Goal: Task Accomplishment & Management: Manage account settings

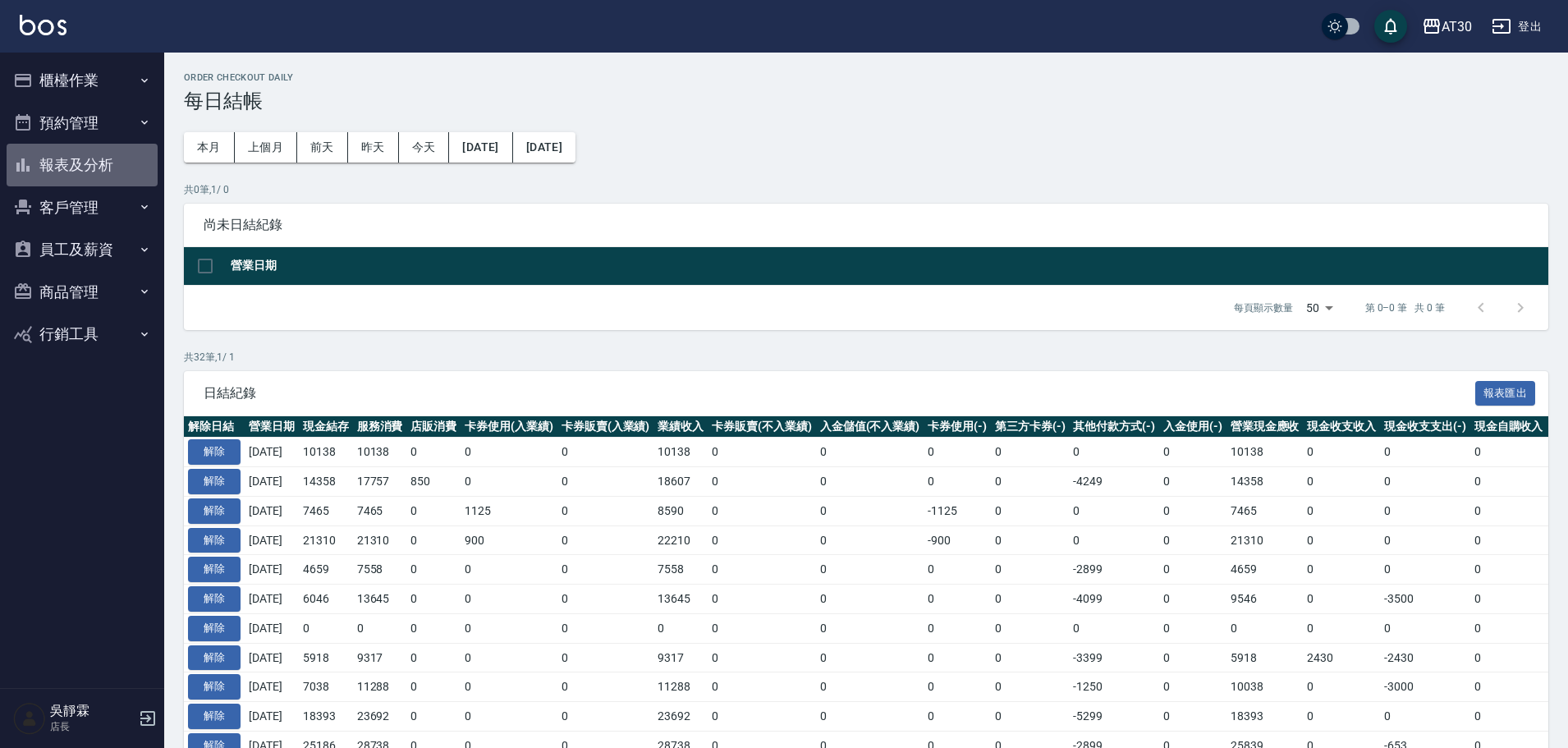
click at [92, 167] on button "報表及分析" at bounding box center [82, 165] width 151 height 43
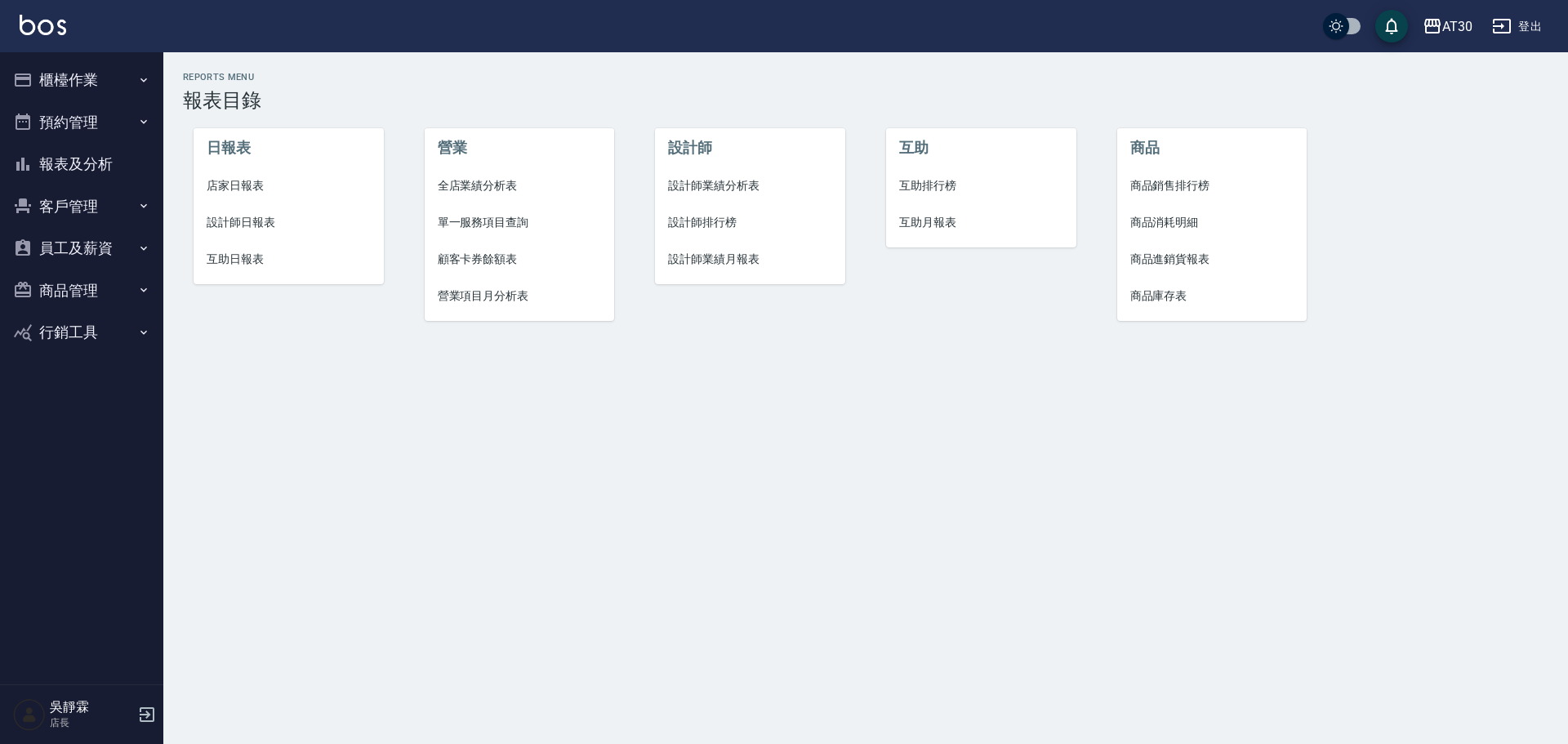
click at [237, 188] on span "店家日報表" at bounding box center [289, 185] width 164 height 17
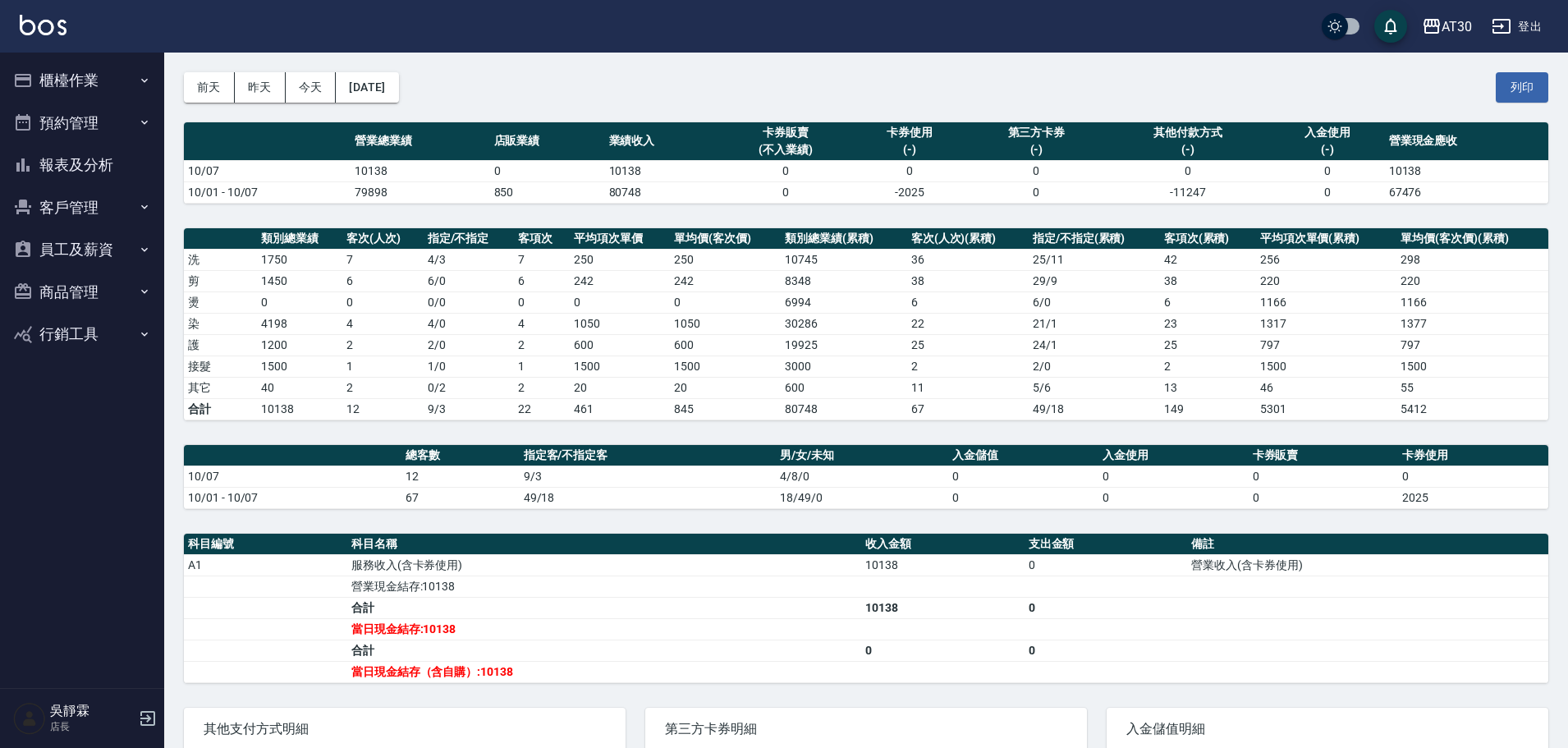
scroll to position [63, 0]
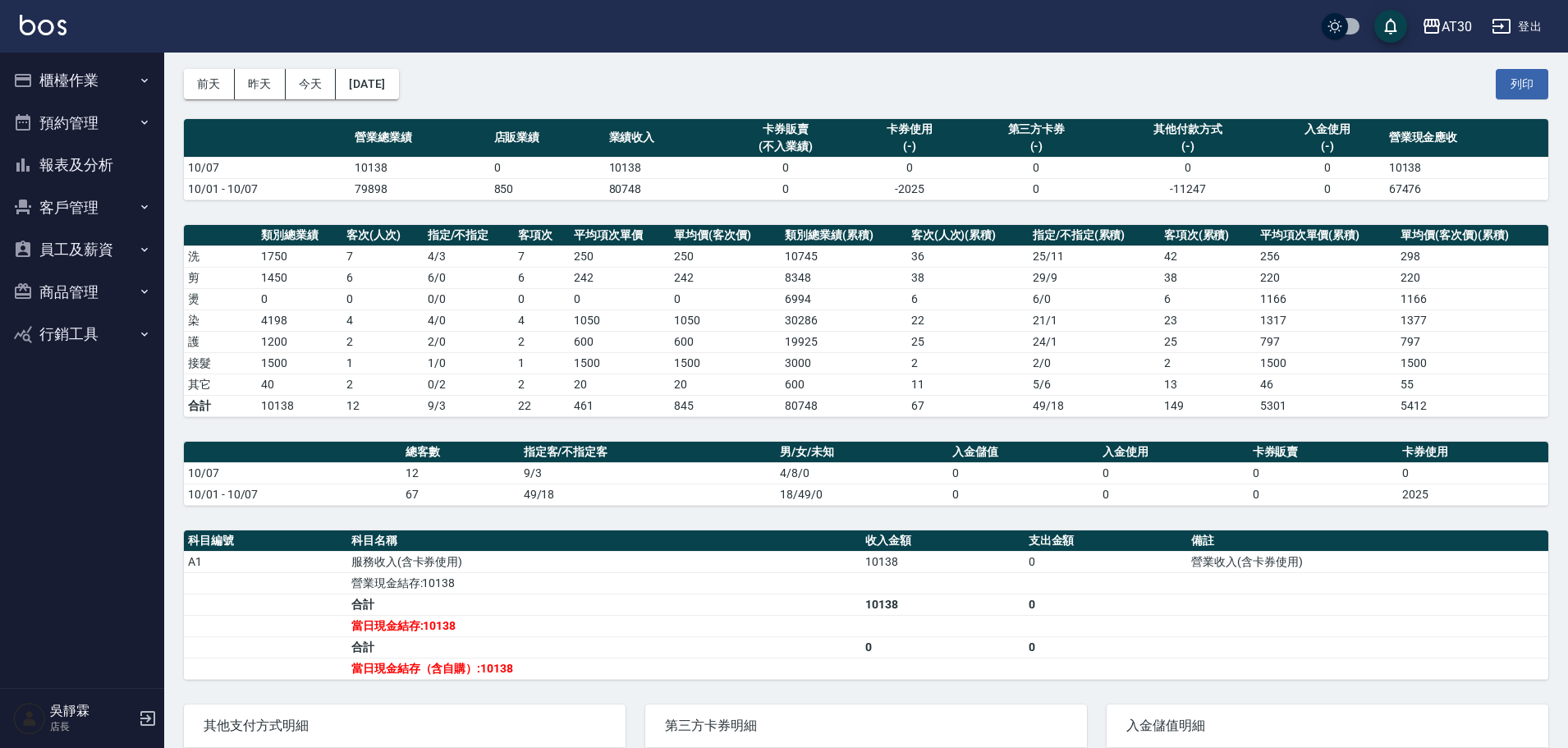
click at [75, 78] on button "櫃檯作業" at bounding box center [82, 80] width 151 height 43
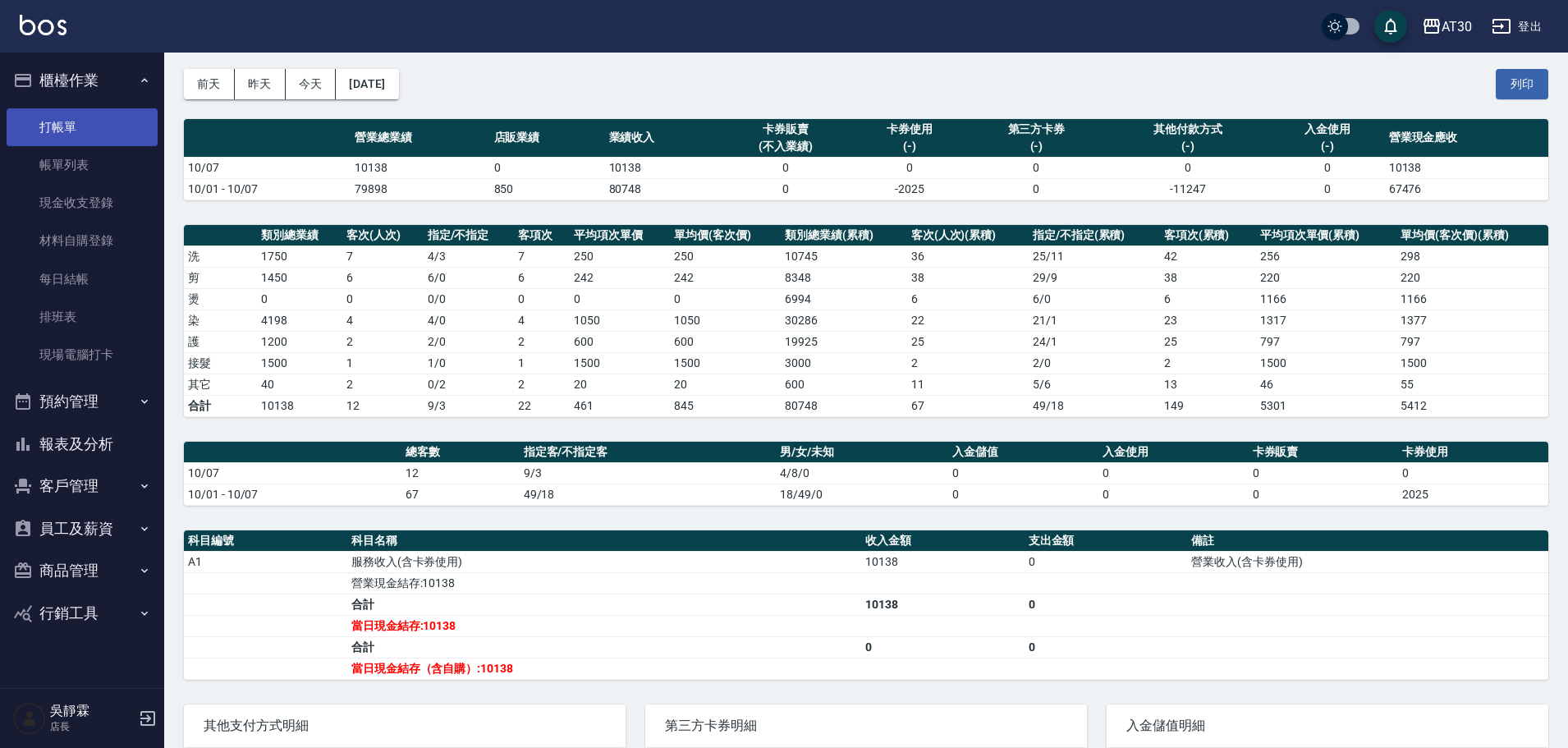
click at [85, 120] on link "打帳單" at bounding box center [82, 127] width 151 height 38
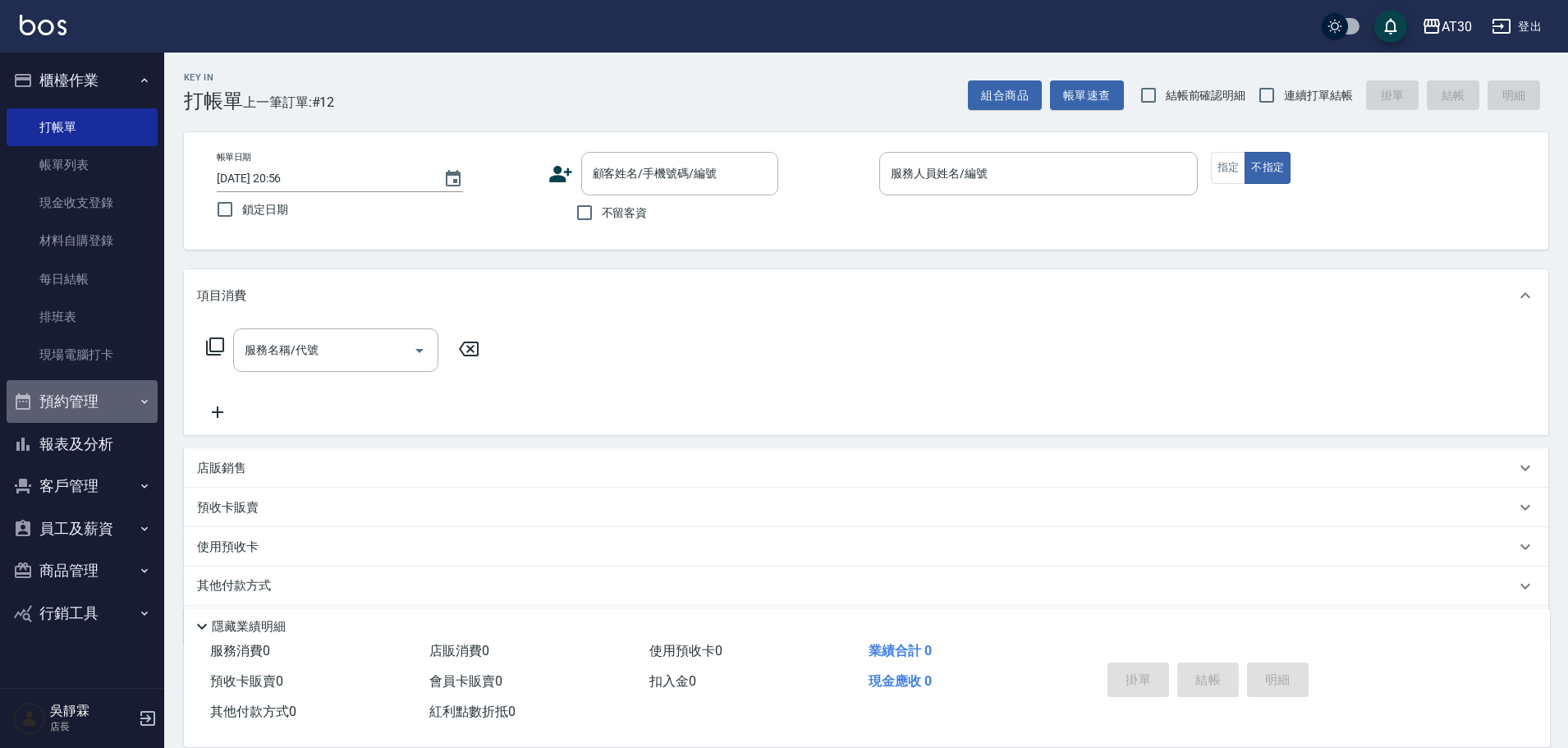
click at [112, 402] on button "預約管理" at bounding box center [82, 401] width 151 height 43
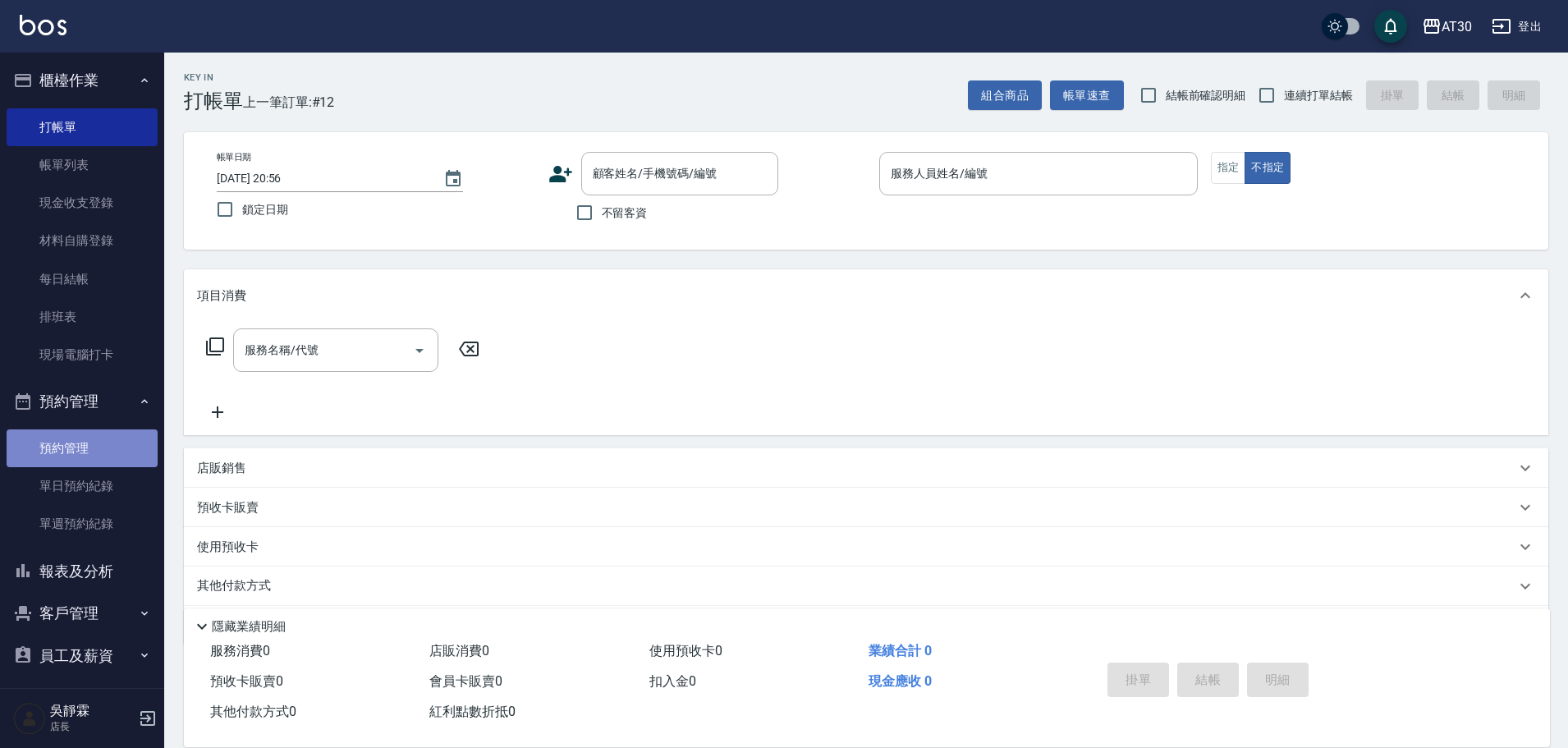
click at [115, 448] on link "預約管理" at bounding box center [82, 448] width 151 height 38
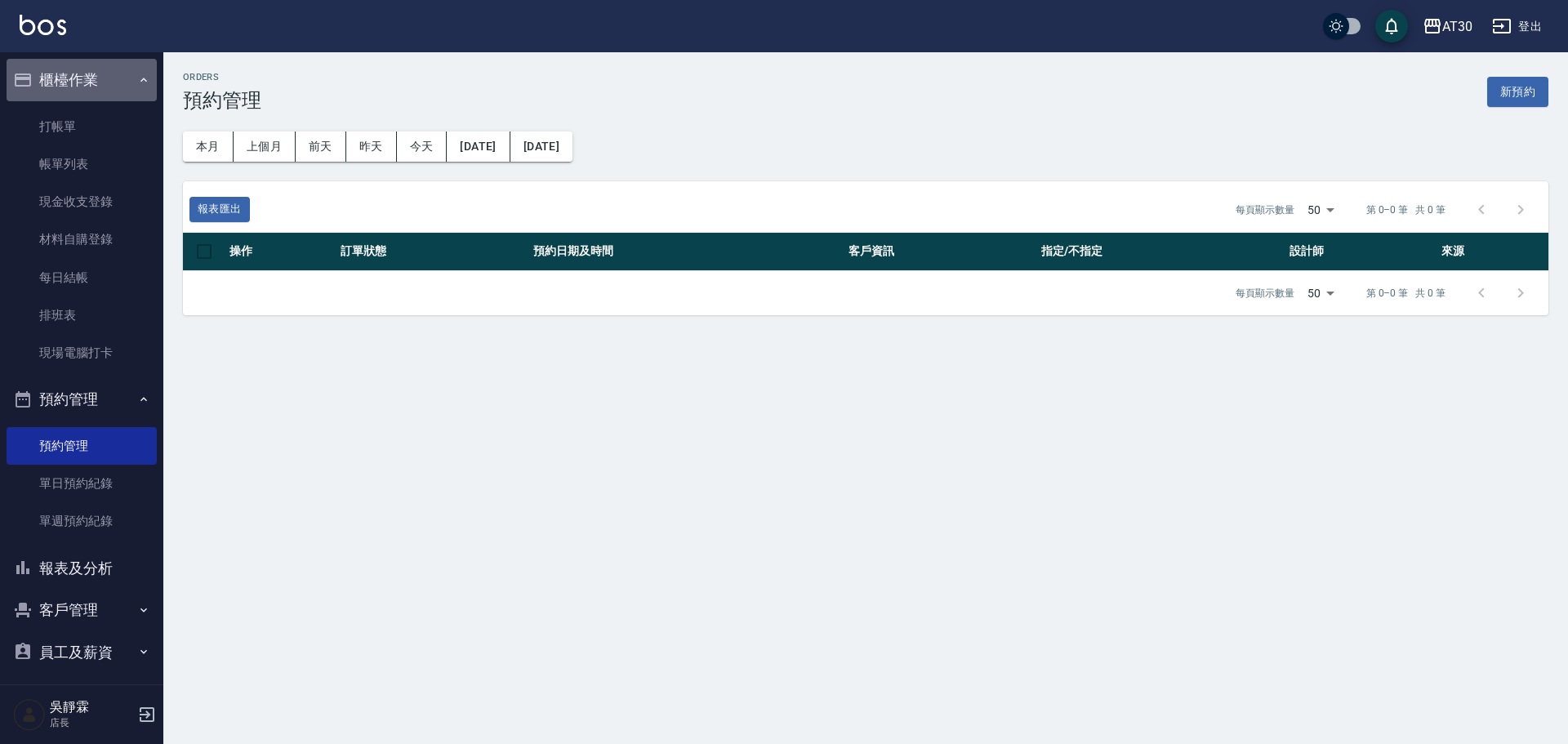
click at [143, 83] on button "櫃檯作業" at bounding box center [81, 79] width 151 height 43
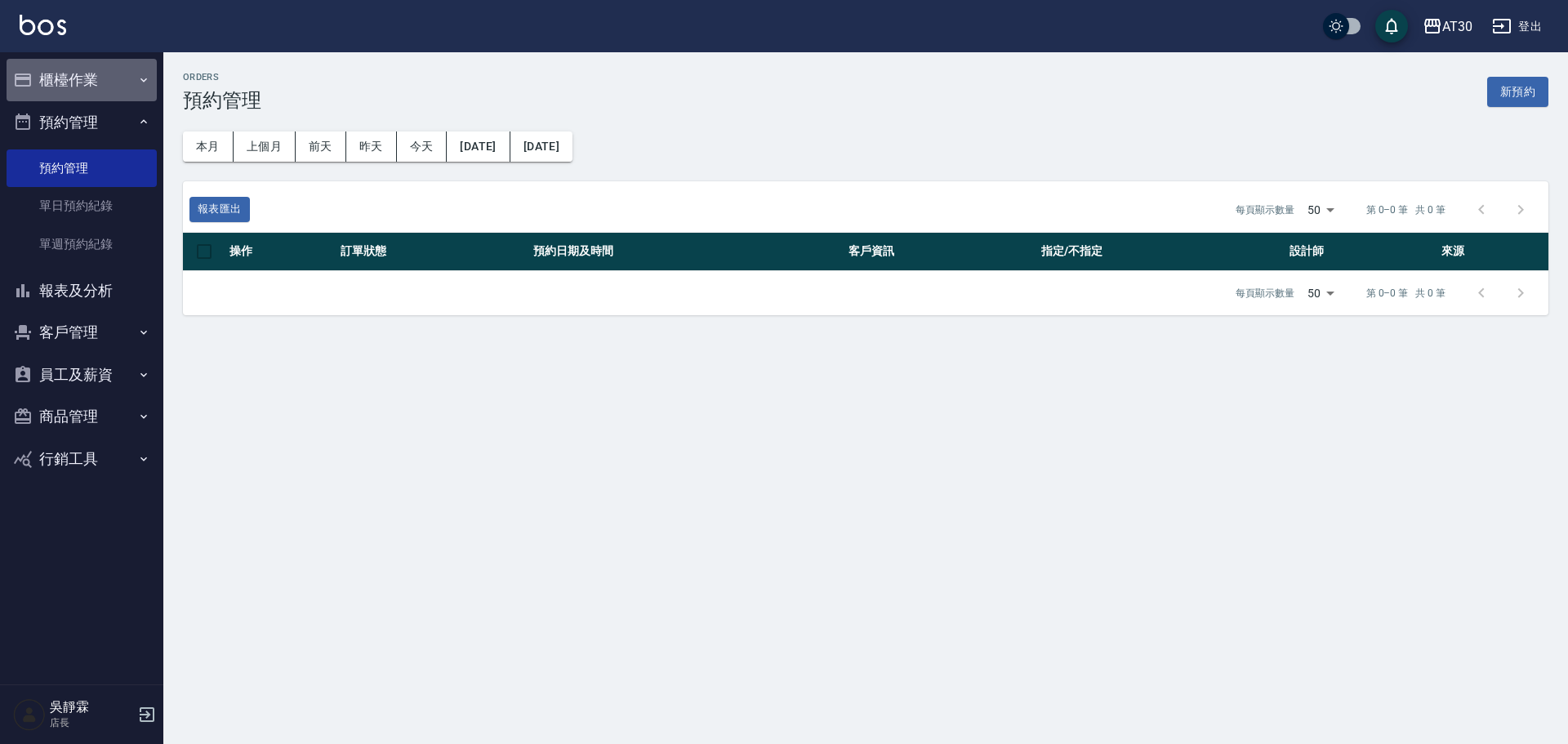
click at [89, 78] on button "櫃檯作業" at bounding box center [81, 79] width 151 height 43
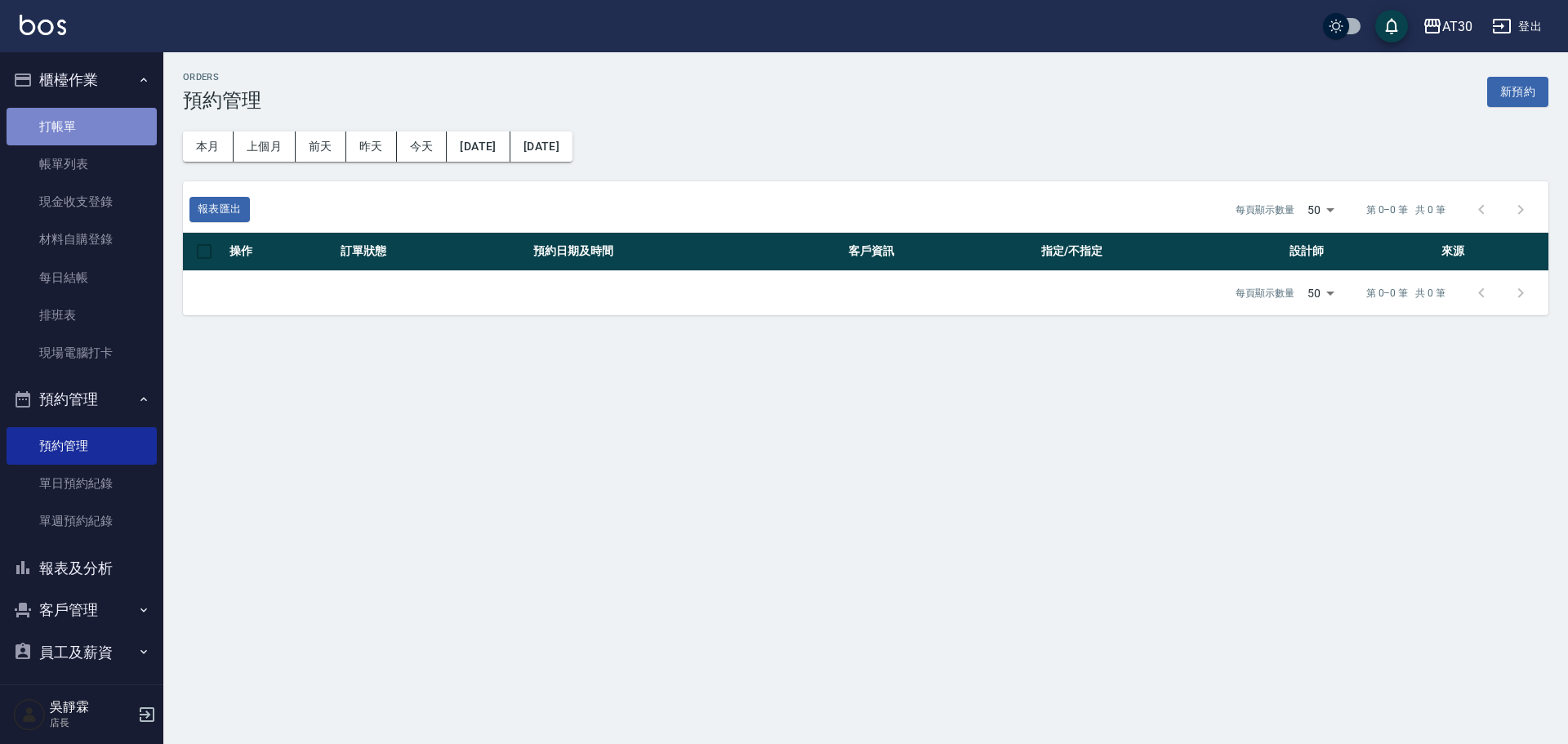
click at [94, 125] on link "打帳單" at bounding box center [81, 126] width 151 height 37
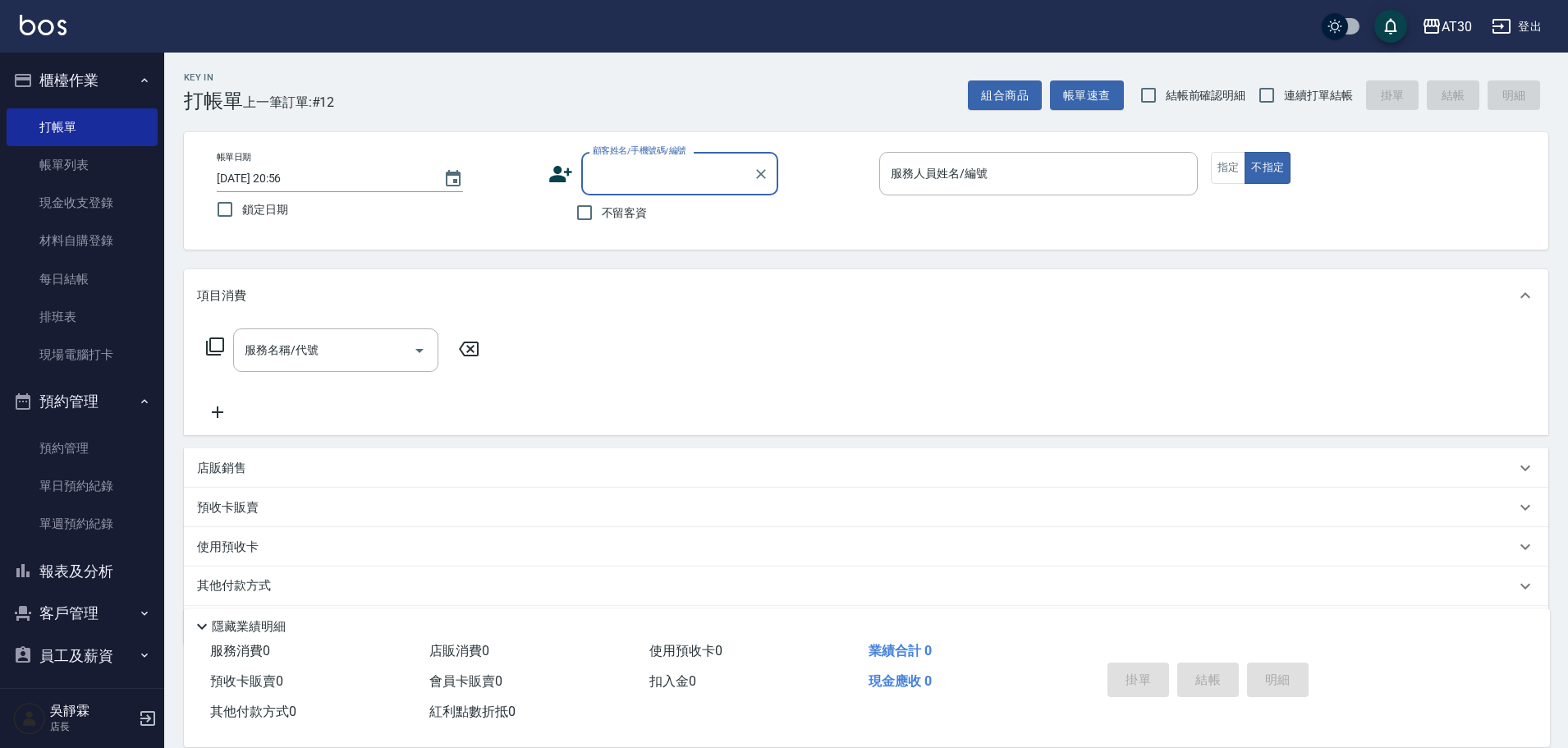
click at [113, 563] on button "報表及分析" at bounding box center [82, 571] width 151 height 43
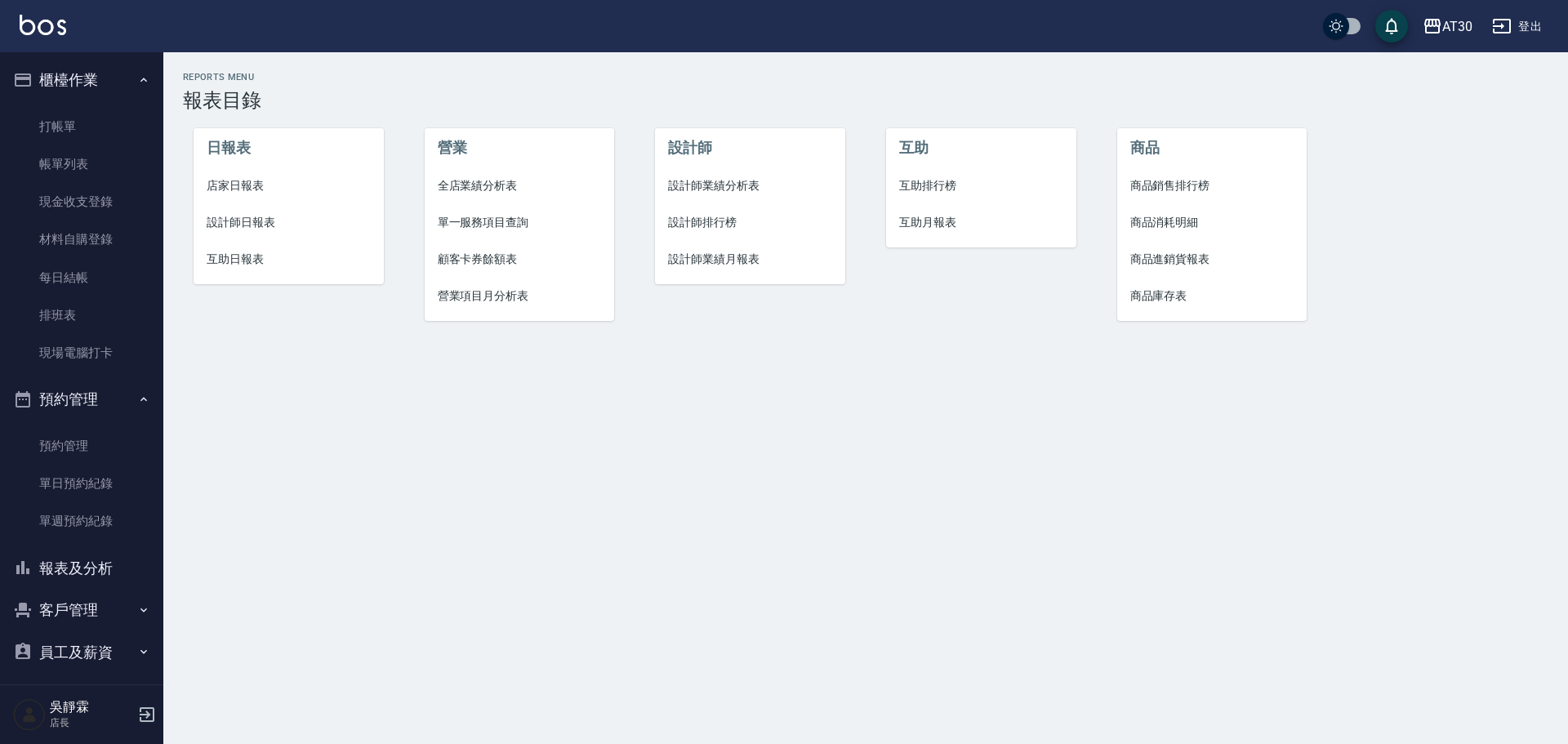
click at [244, 183] on span "店家日報表" at bounding box center [289, 185] width 164 height 17
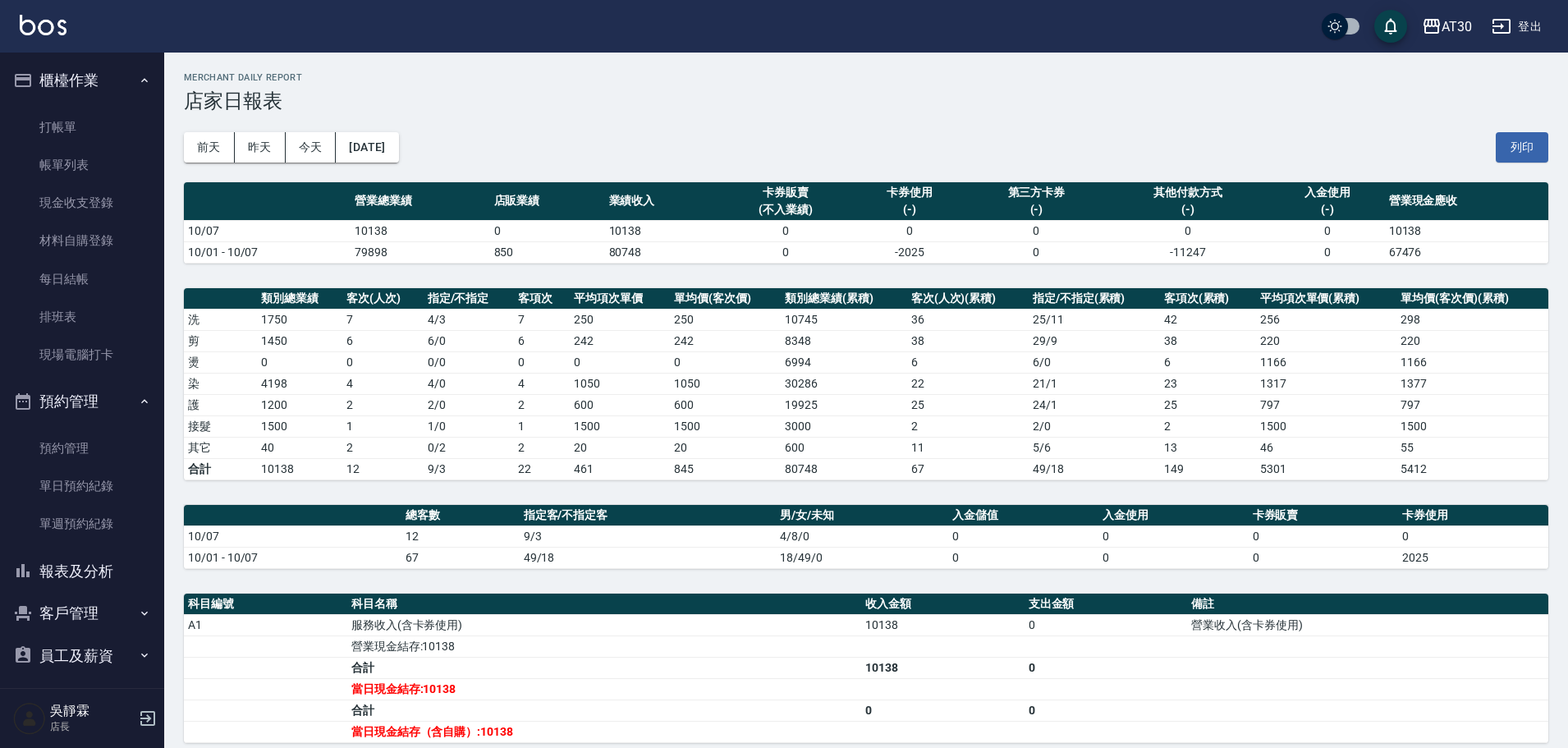
click at [139, 396] on icon "button" at bounding box center [144, 401] width 13 height 13
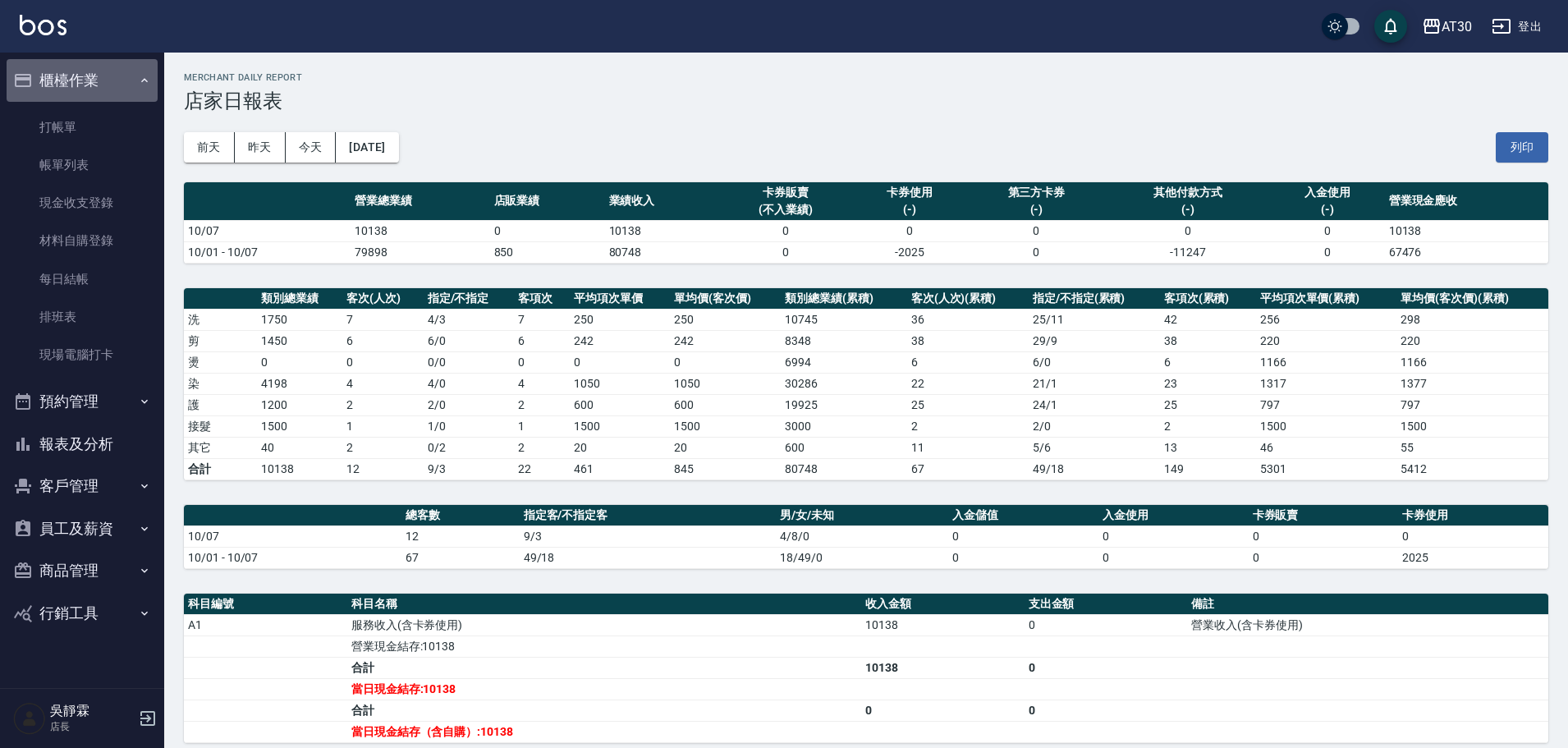
click at [149, 83] on icon "button" at bounding box center [144, 81] width 13 height 13
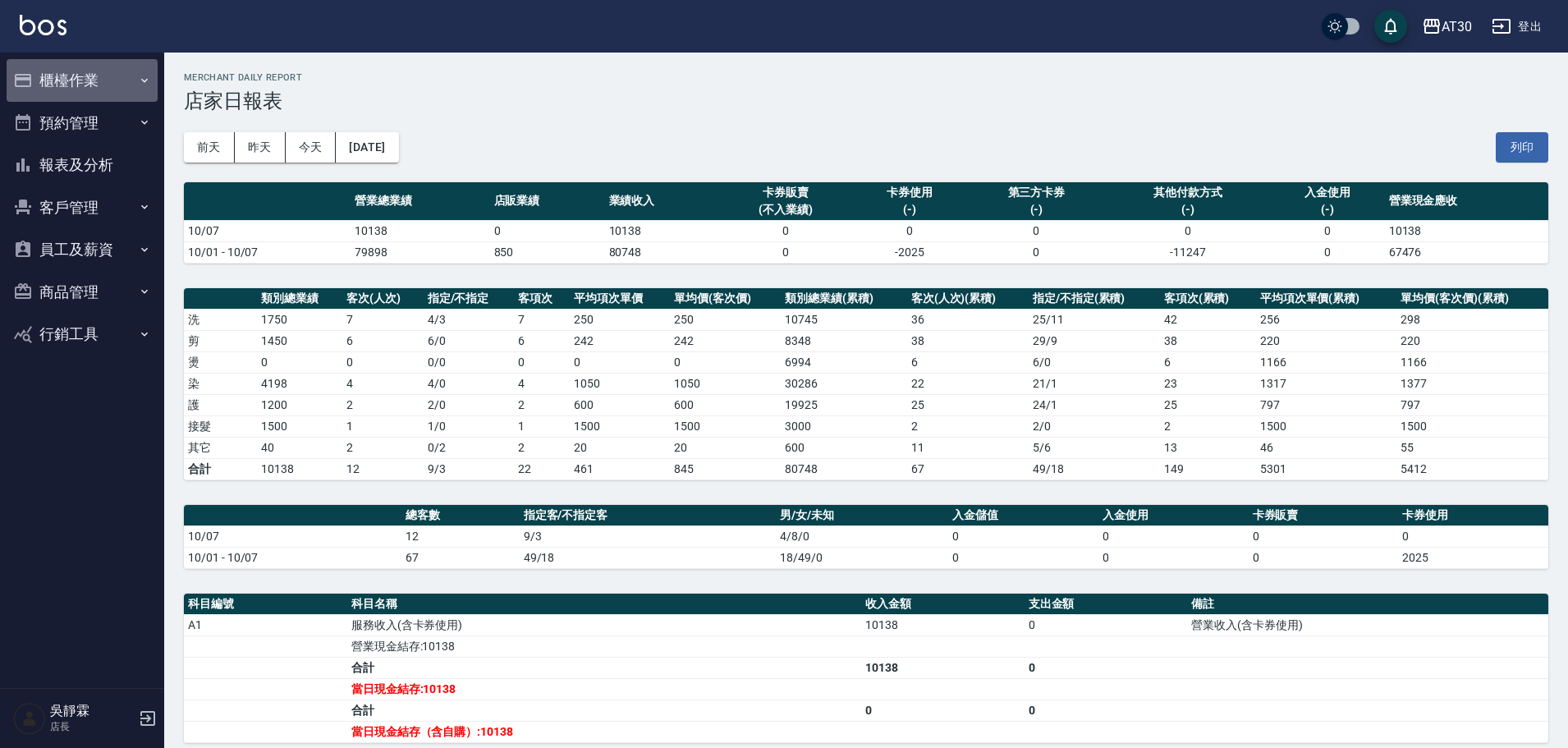
click at [82, 74] on button "櫃檯作業" at bounding box center [82, 80] width 151 height 43
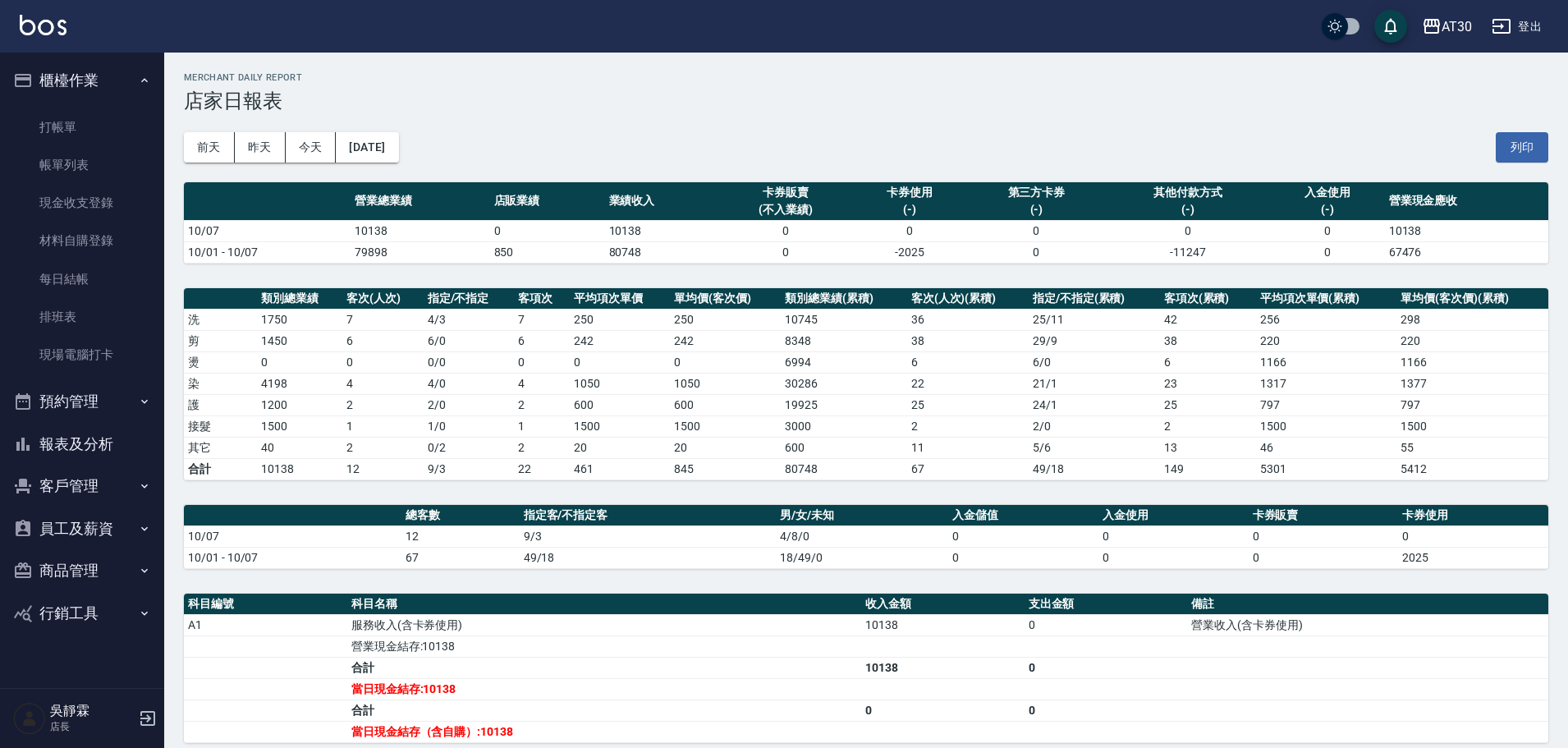
click at [147, 79] on icon "button" at bounding box center [144, 81] width 13 height 13
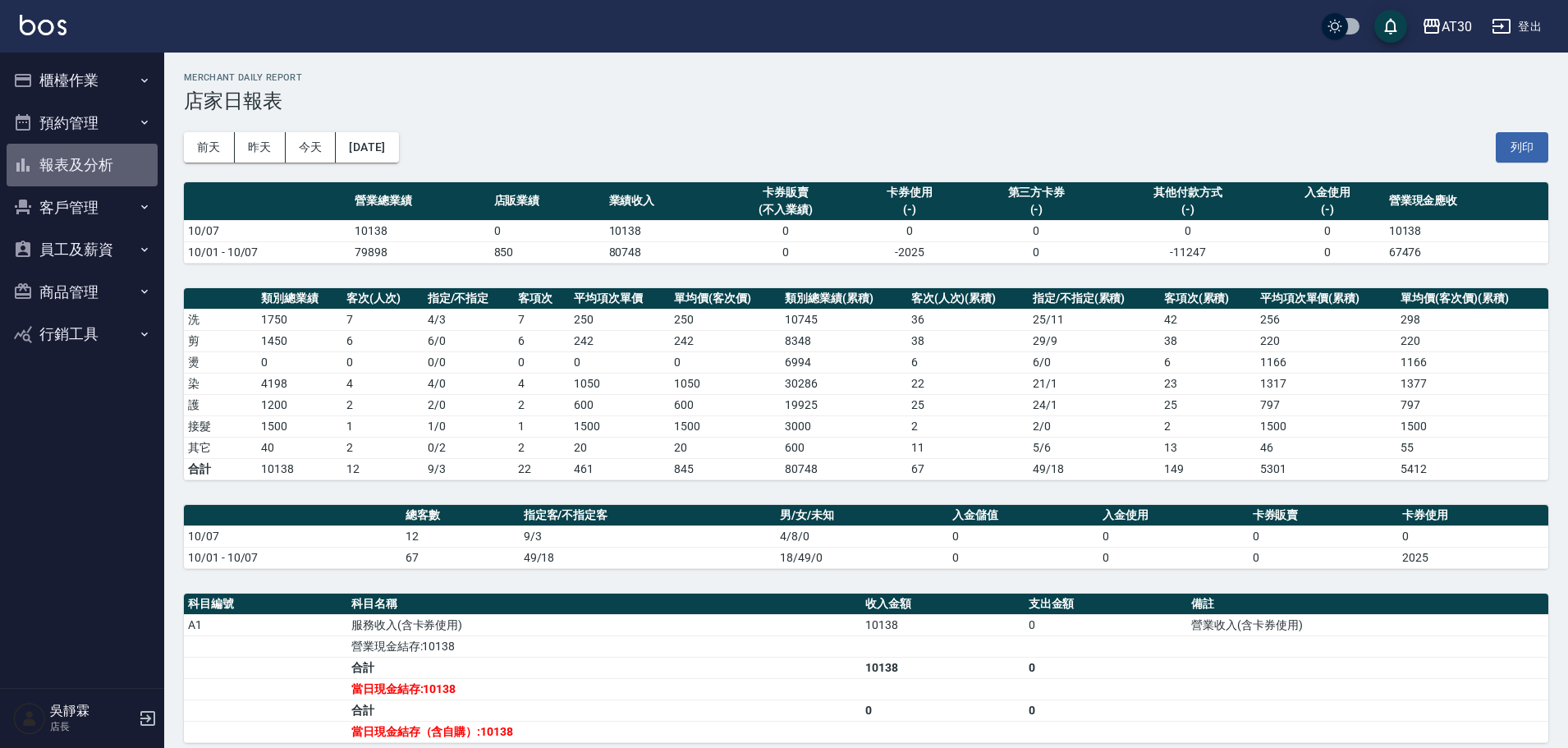
click at [100, 170] on button "報表及分析" at bounding box center [82, 165] width 151 height 43
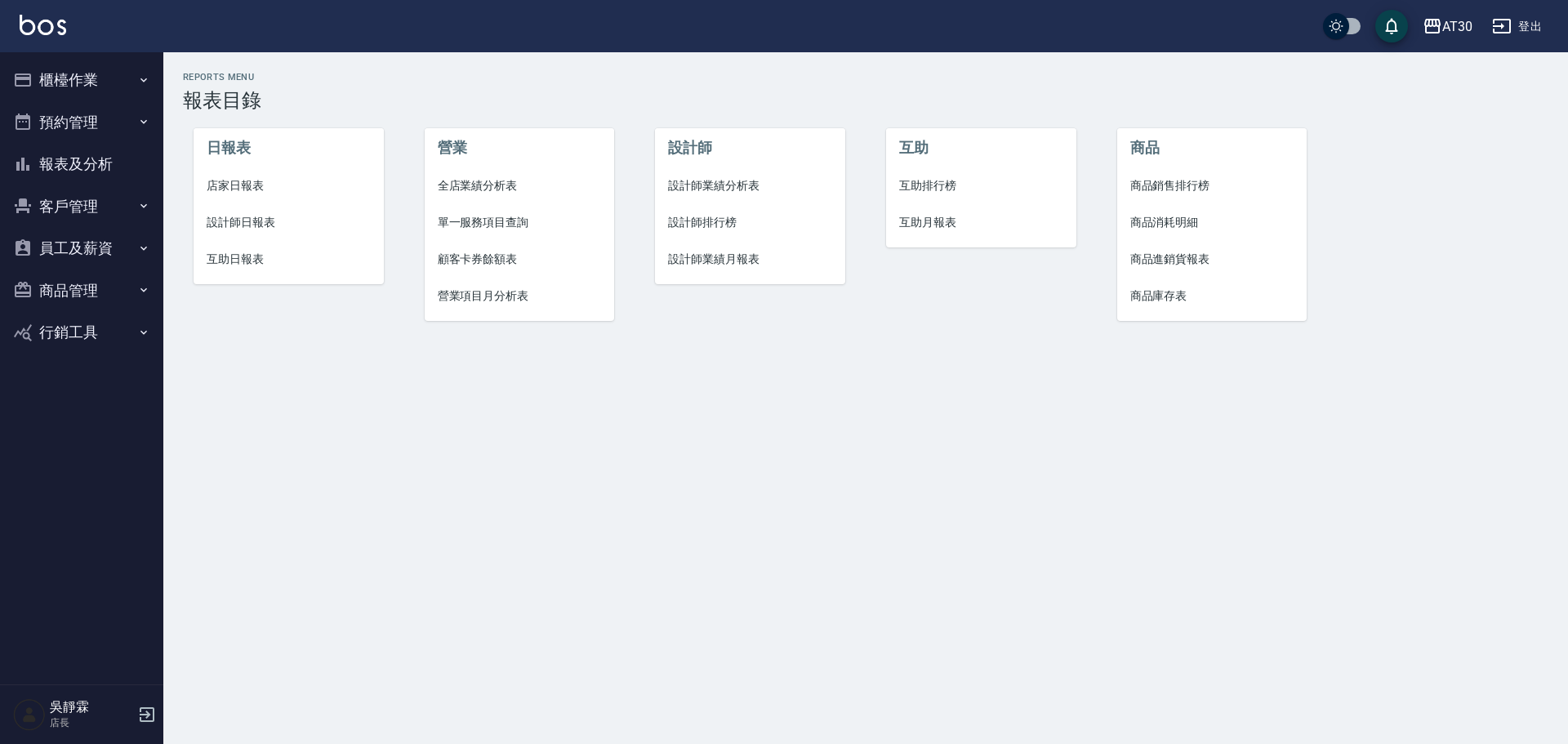
click at [231, 183] on span "店家日報表" at bounding box center [289, 185] width 164 height 17
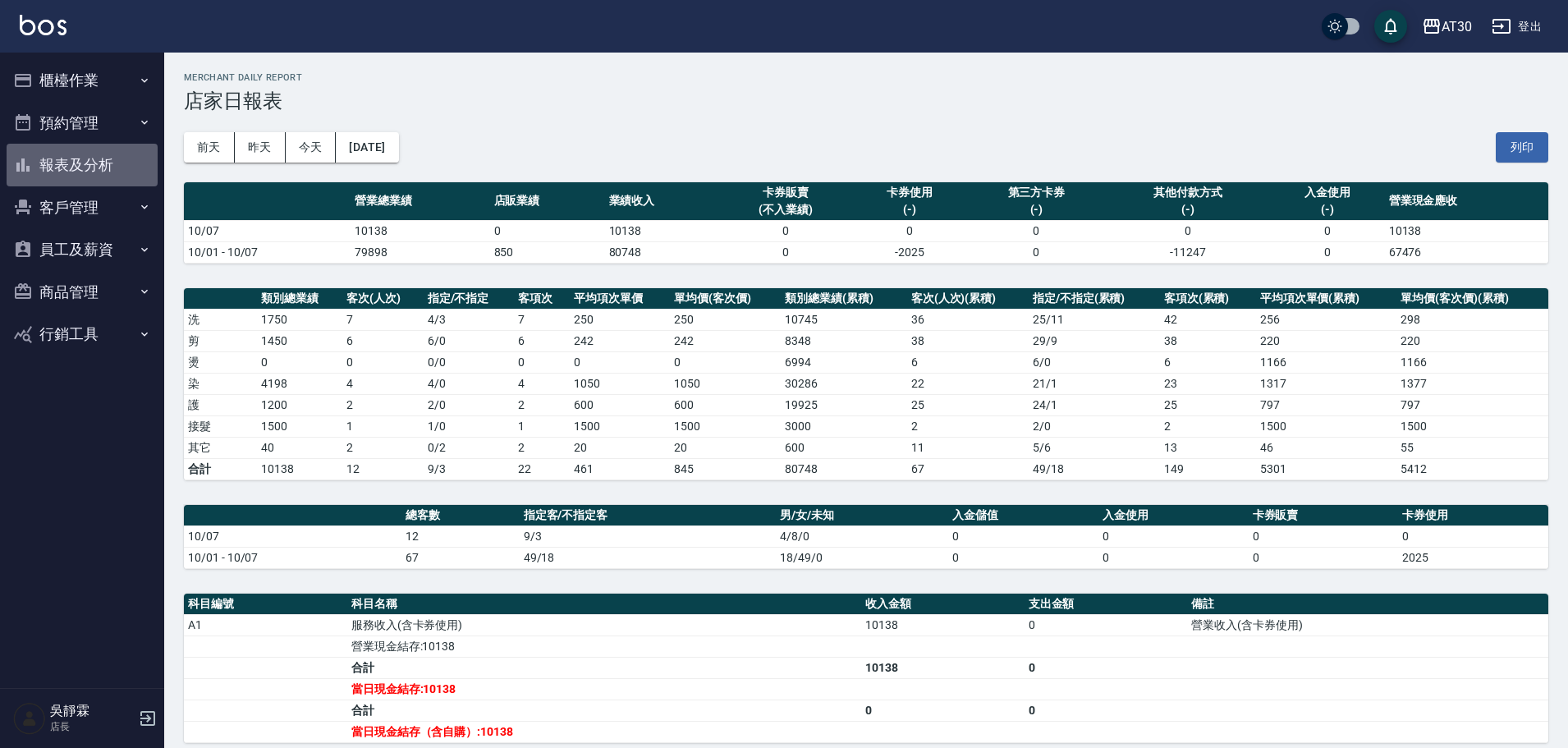
click at [125, 174] on button "報表及分析" at bounding box center [82, 165] width 151 height 43
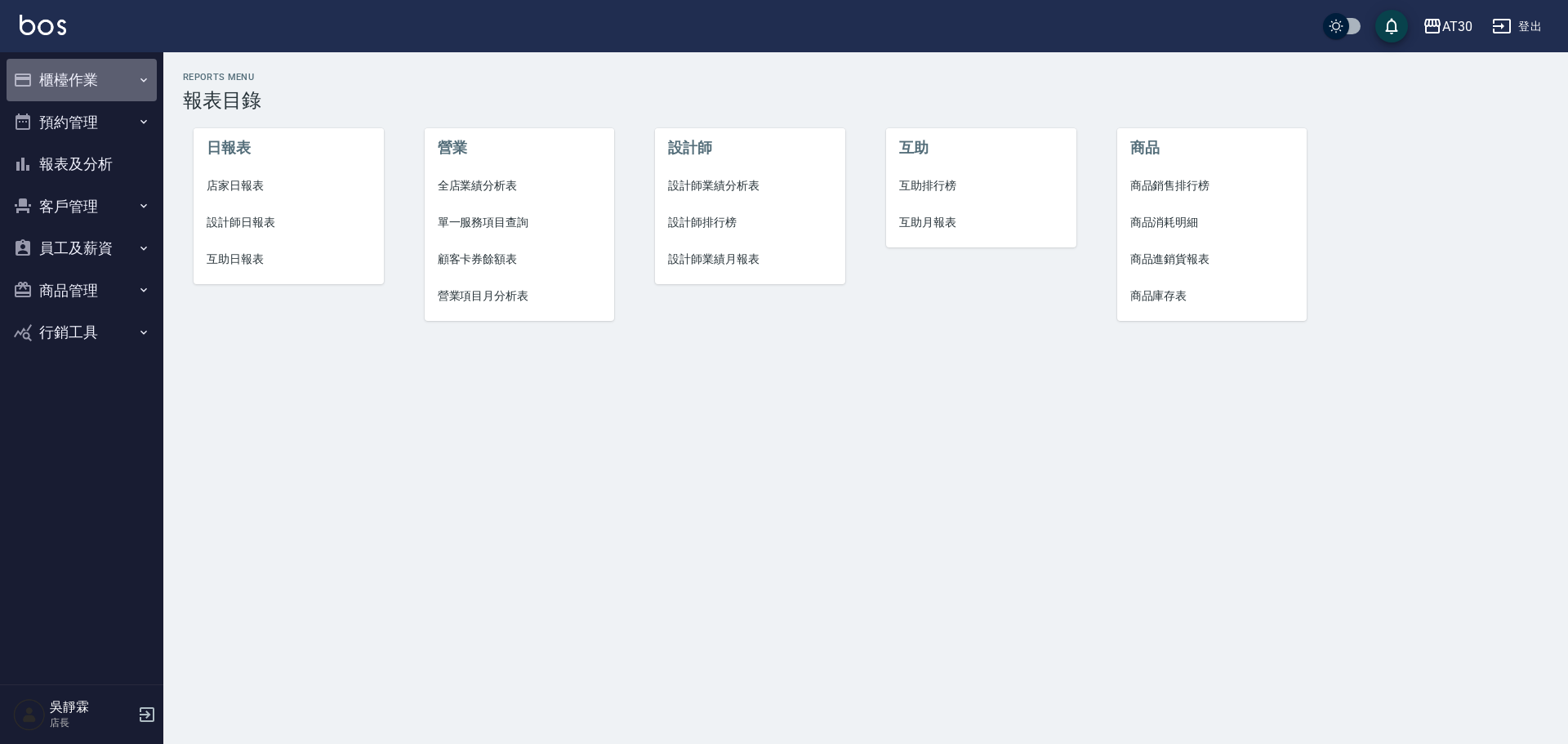
click at [51, 94] on button "櫃檯作業" at bounding box center [81, 79] width 151 height 43
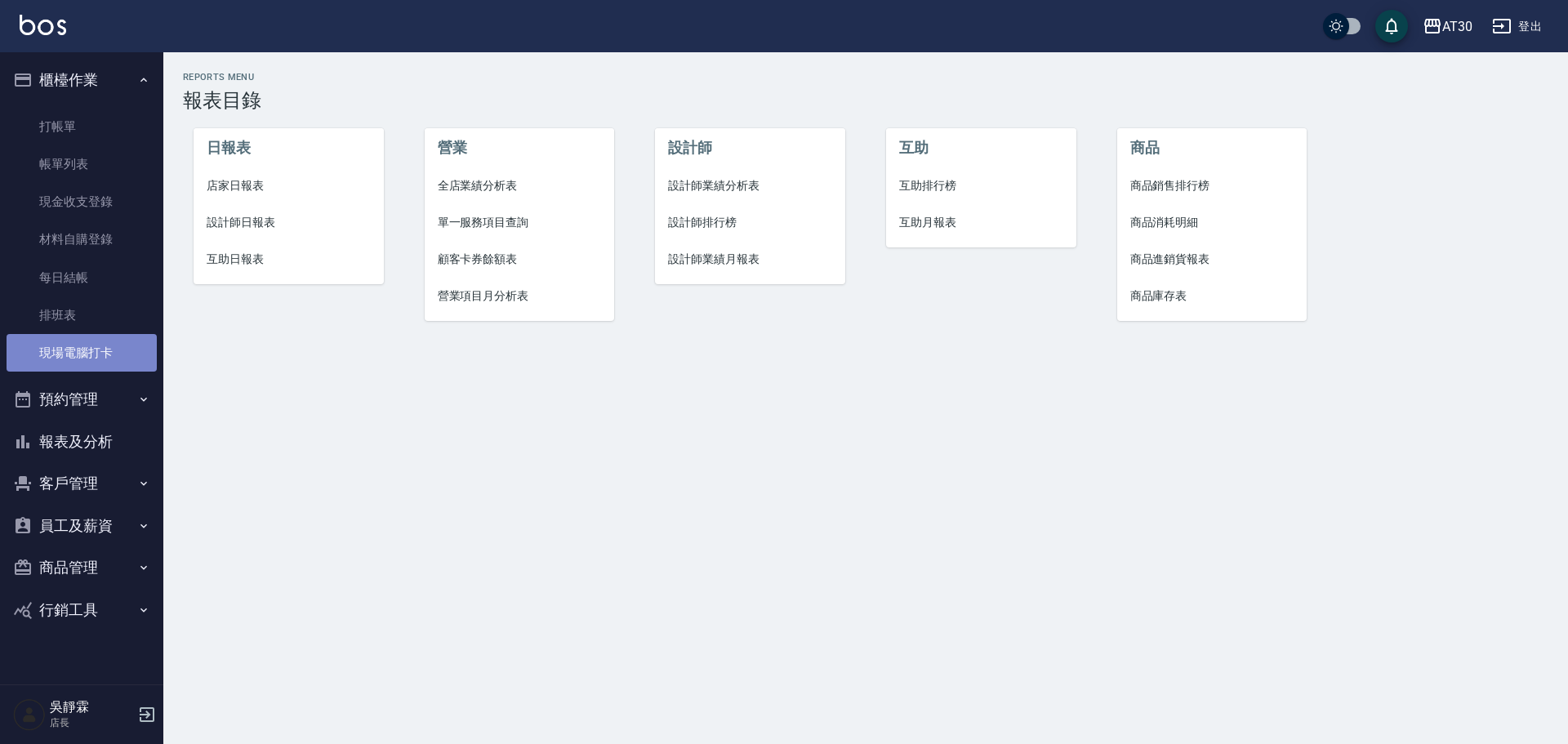
click at [90, 347] on link "現場電腦打卡" at bounding box center [81, 352] width 151 height 37
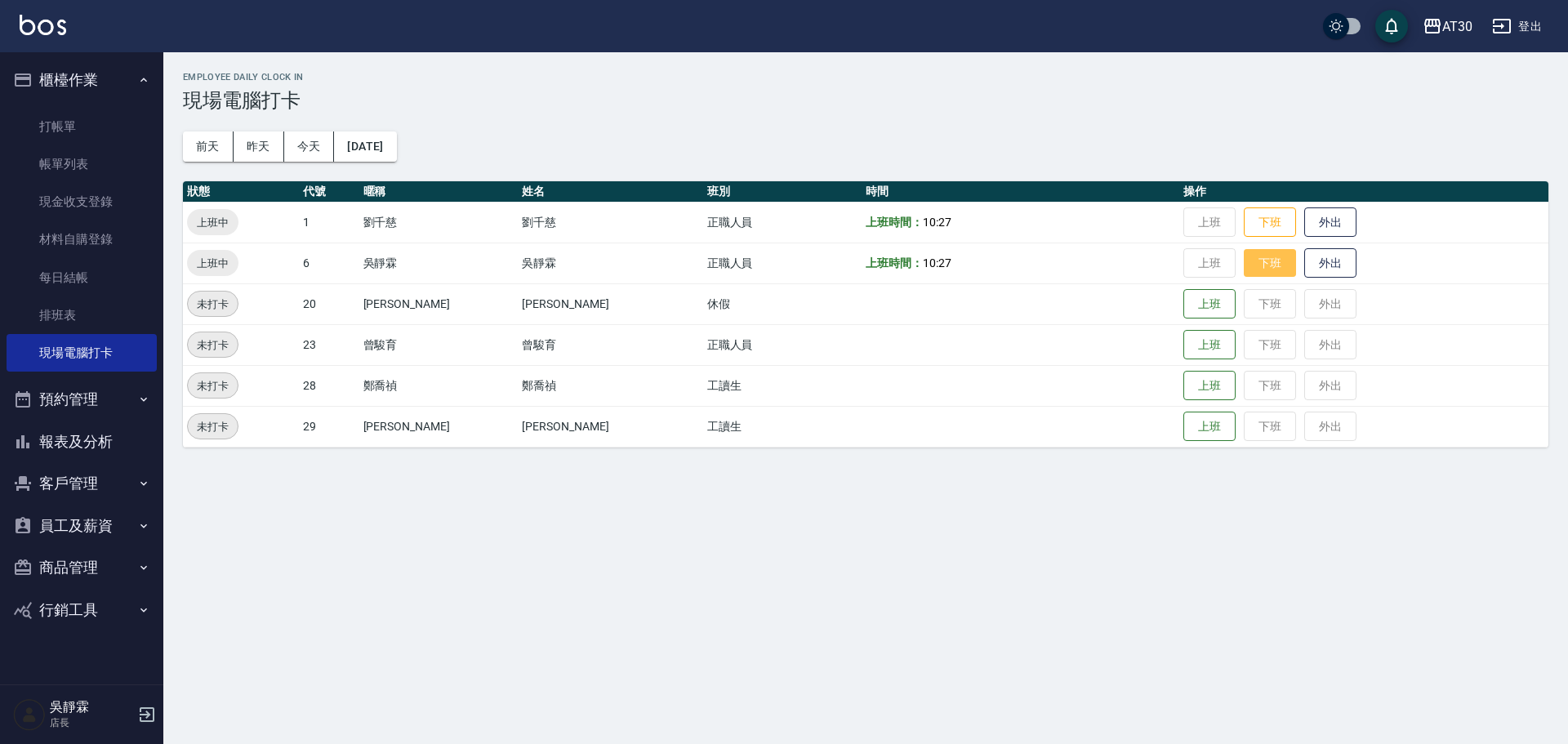
click at [1244, 255] on button "下班" at bounding box center [1269, 263] width 52 height 28
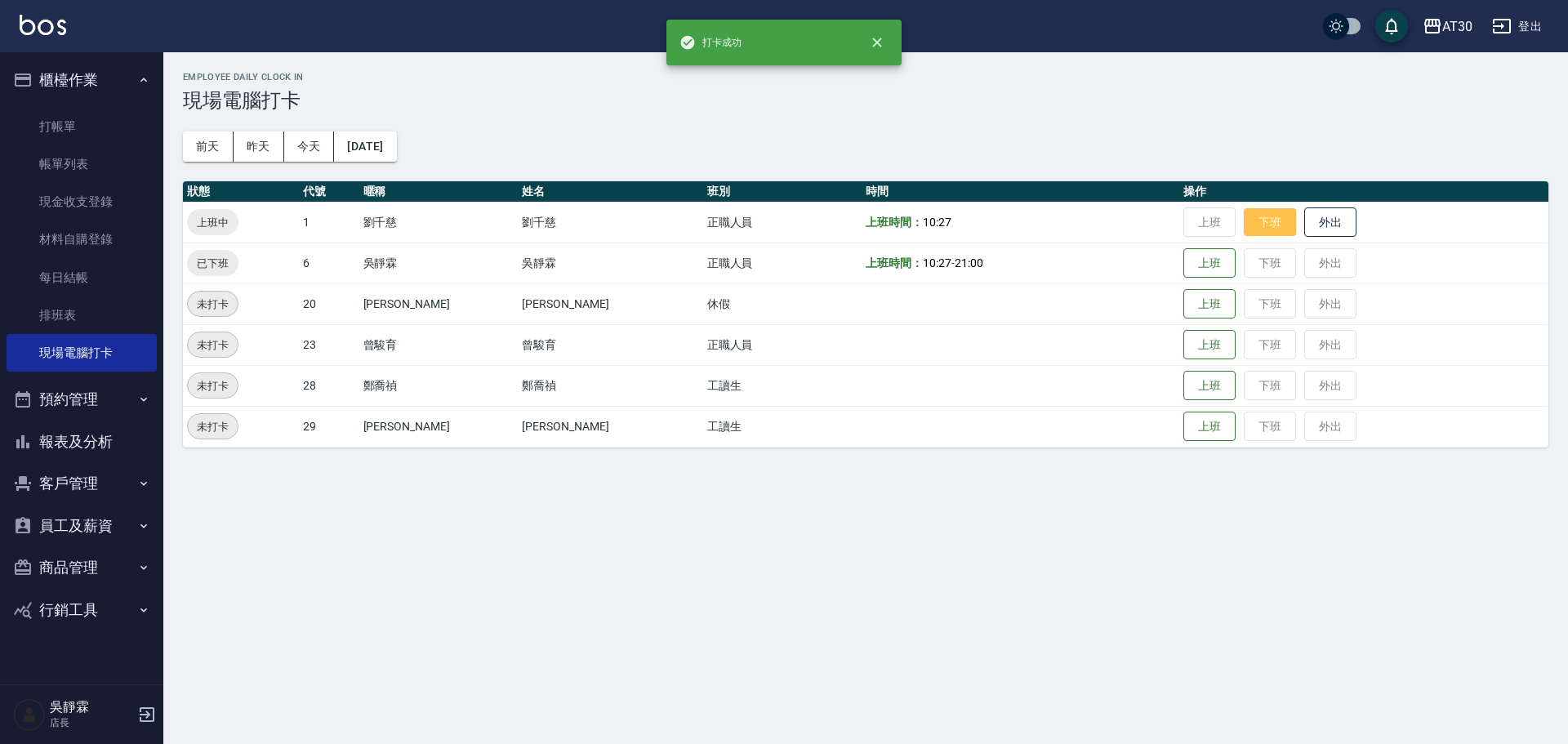
click at [1244, 223] on button "下班" at bounding box center [1269, 222] width 52 height 28
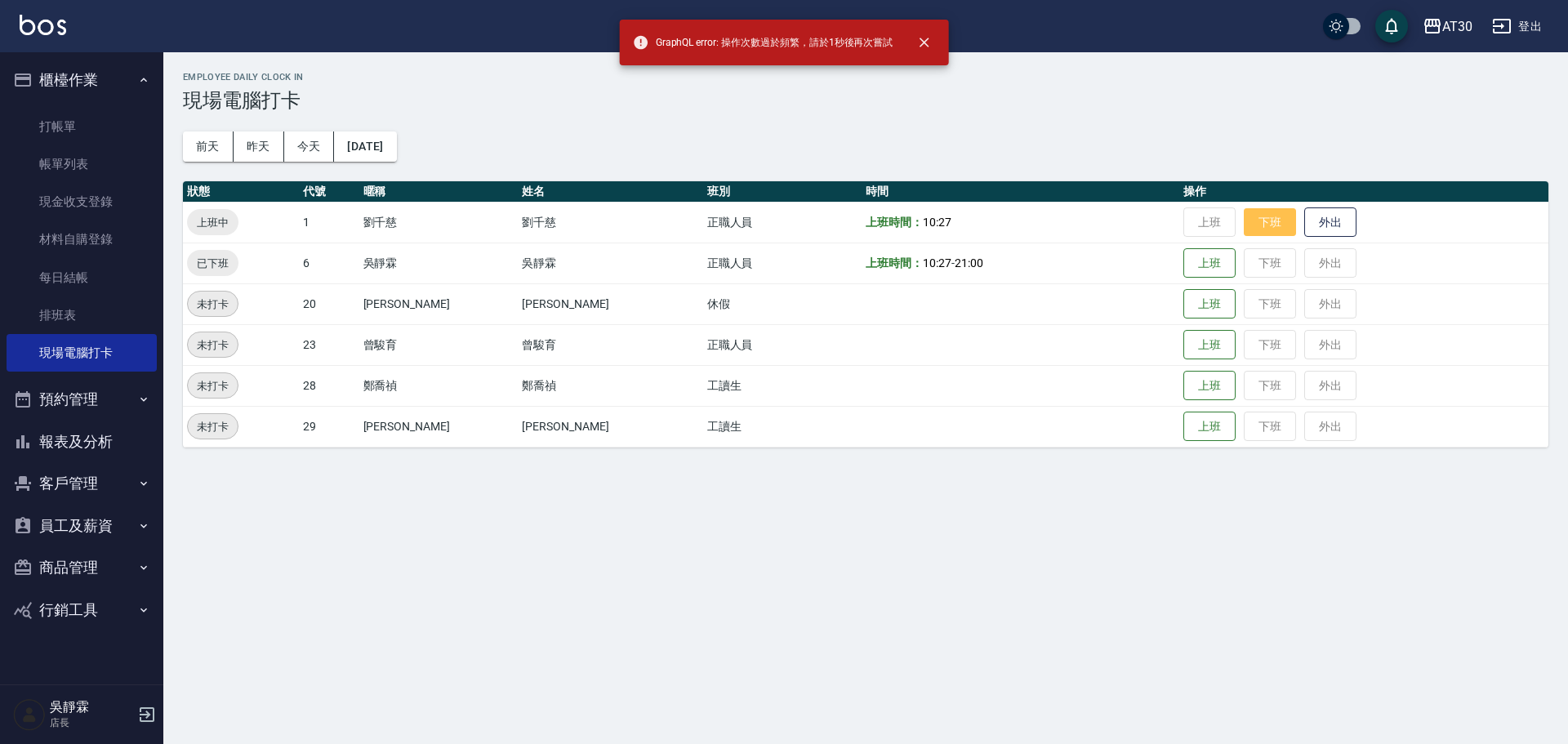
click at [1244, 223] on button "下班" at bounding box center [1269, 222] width 52 height 28
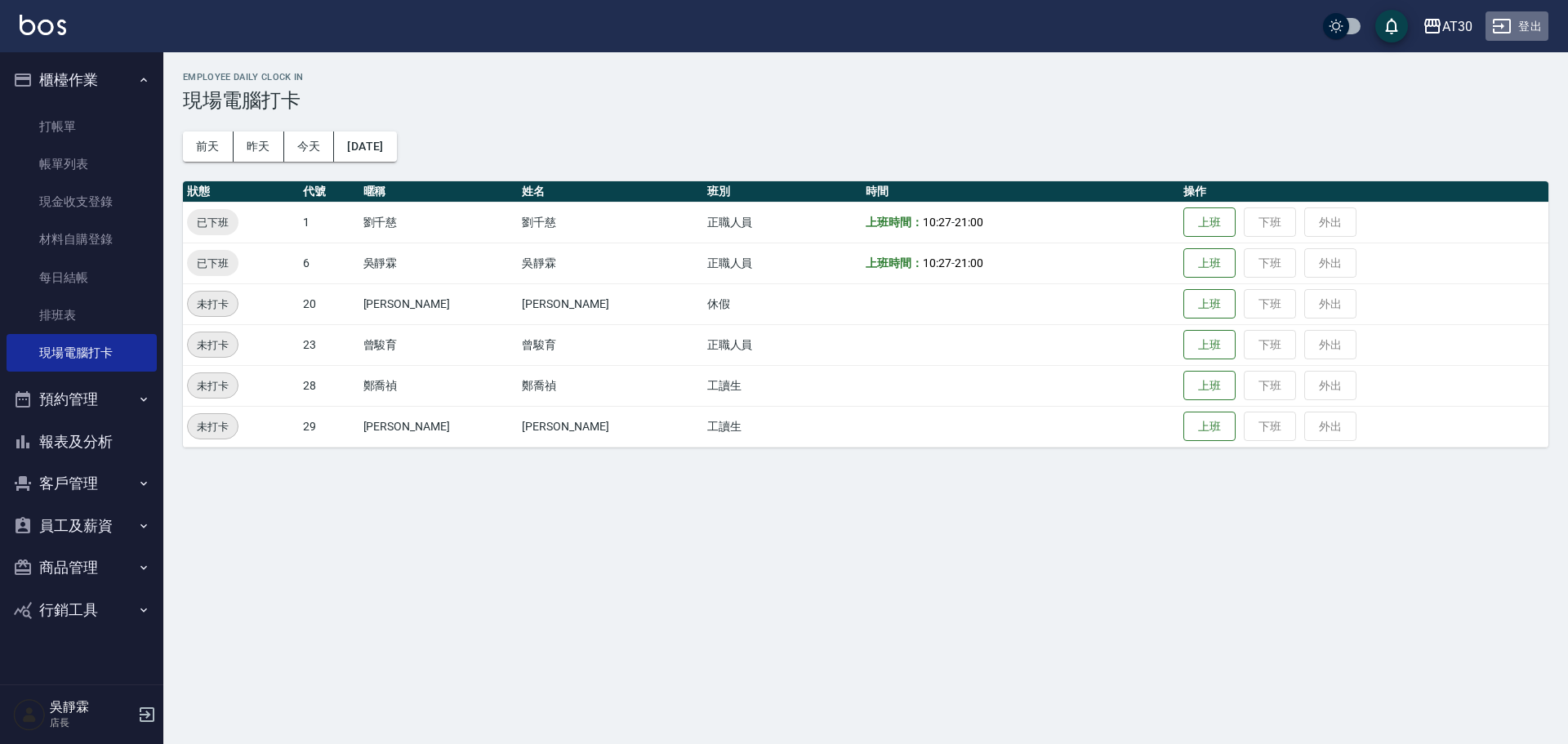
click at [1533, 19] on button "登出" at bounding box center [1517, 26] width 63 height 30
